Goal: Task Accomplishment & Management: Complete application form

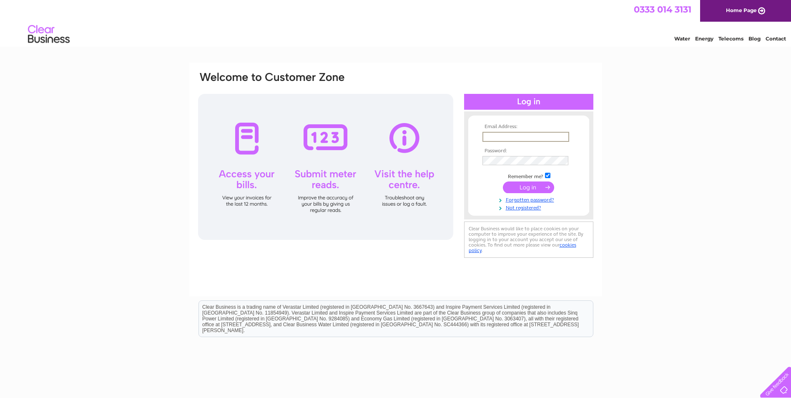
click at [499, 135] on input "text" at bounding box center [526, 137] width 87 height 10
click at [514, 207] on link "Not registered?" at bounding box center [530, 207] width 95 height 8
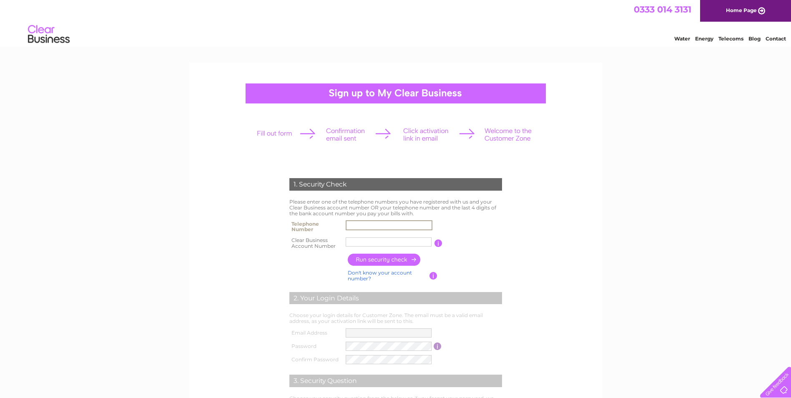
click at [393, 226] on input "text" at bounding box center [389, 225] width 87 height 10
type input "07534959968"
click at [411, 242] on input "text" at bounding box center [389, 242] width 87 height 10
type input "30313666"
click at [386, 260] on input "button" at bounding box center [384, 260] width 73 height 12
